Goal: Find specific page/section: Find specific page/section

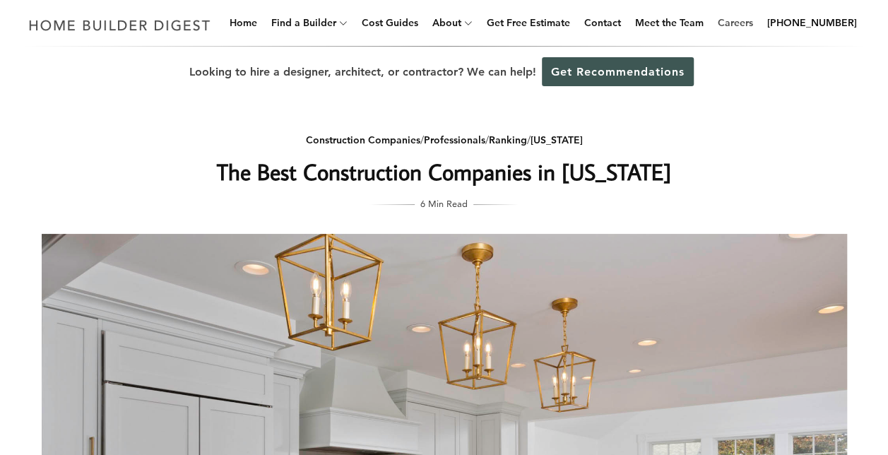
click at [754, 28] on link "Careers" at bounding box center [735, 22] width 47 height 45
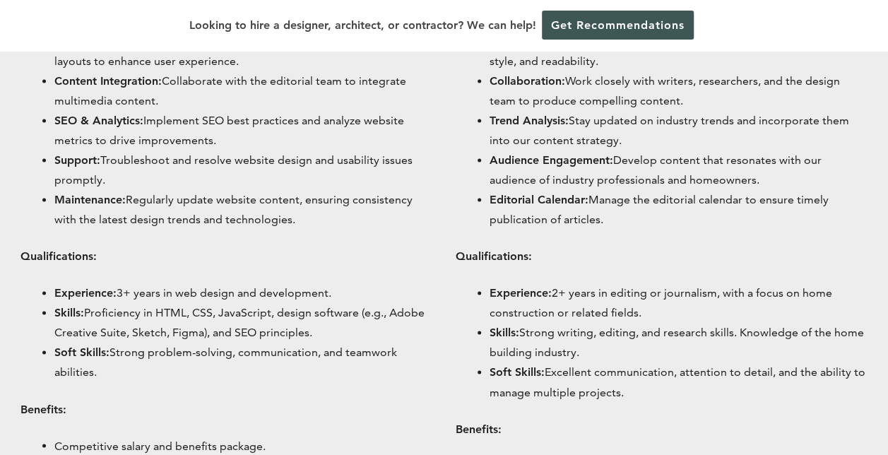
scroll to position [956, 0]
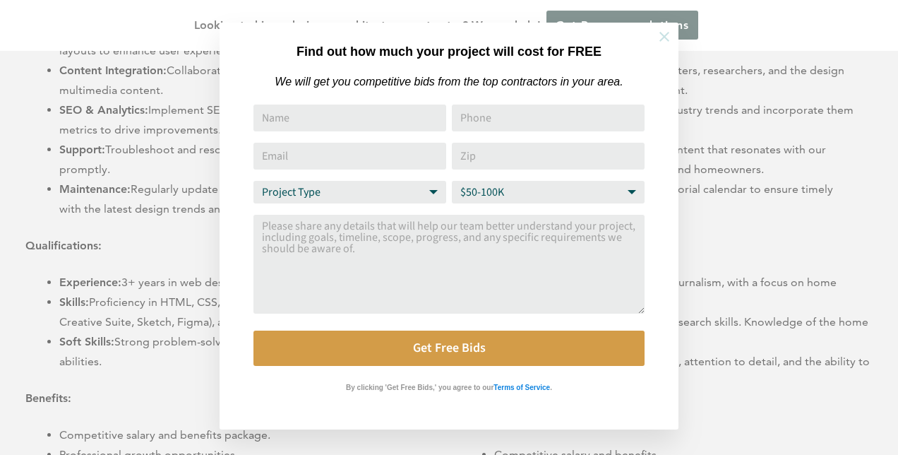
click at [664, 38] on icon at bounding box center [665, 37] width 16 height 16
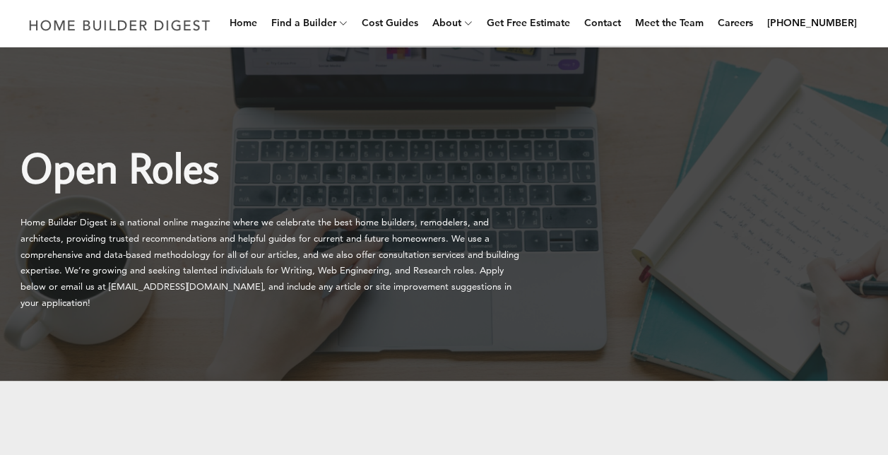
scroll to position [0, 0]
